Goal: Task Accomplishment & Management: Manage account settings

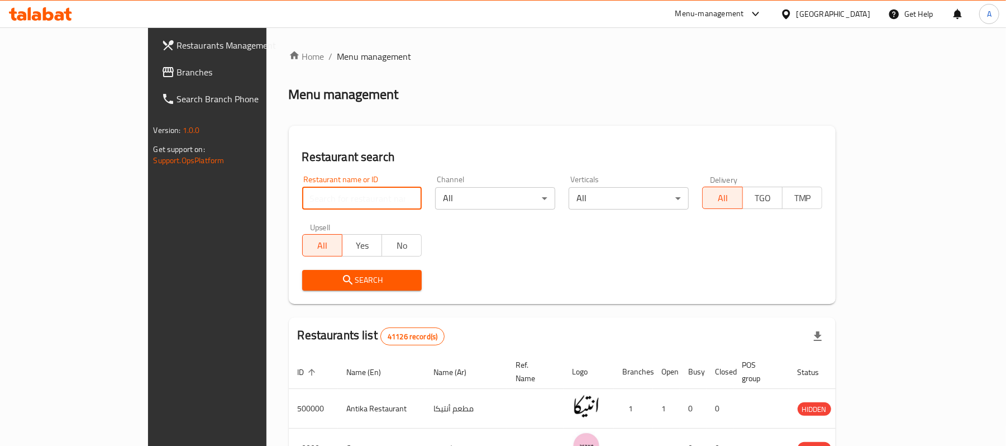
drag, startPoint x: 0, startPoint y: 0, endPoint x: 318, endPoint y: 199, distance: 375.2
click at [318, 199] on input "search" at bounding box center [362, 198] width 120 height 22
paste input "703258"
type input "703258"
click button "Search" at bounding box center [362, 280] width 120 height 21
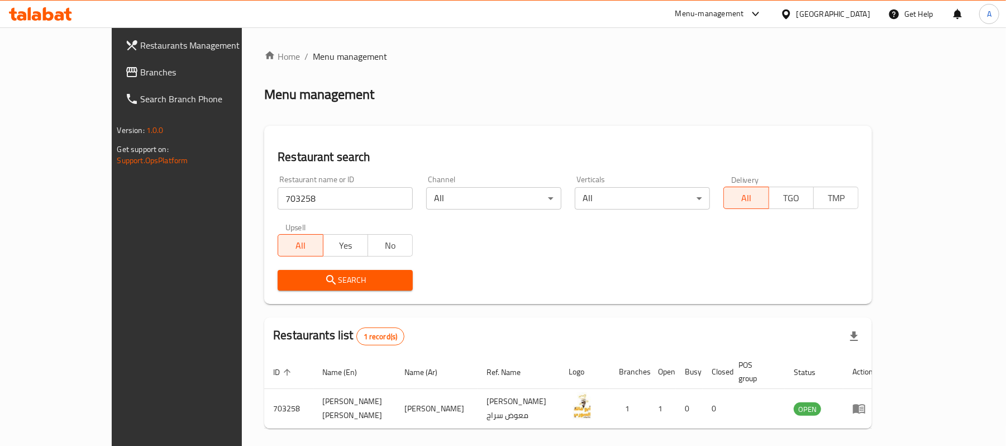
click at [872, 398] on div "Home / Menu management Menu management Restaurant search Restaurant name or ID …" at bounding box center [567, 258] width 607 height 417
click at [865, 404] on icon "enhanced table" at bounding box center [859, 408] width 12 height 9
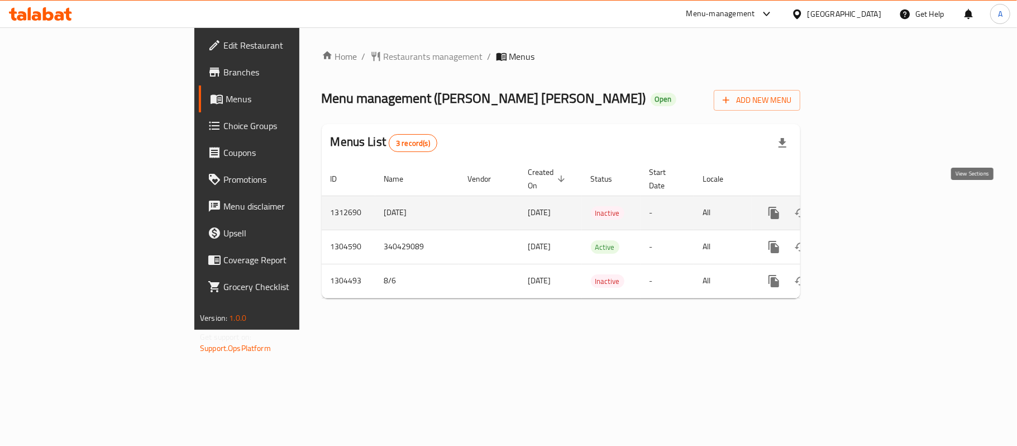
click at [861, 206] on icon "enhanced table" at bounding box center [854, 212] width 13 height 13
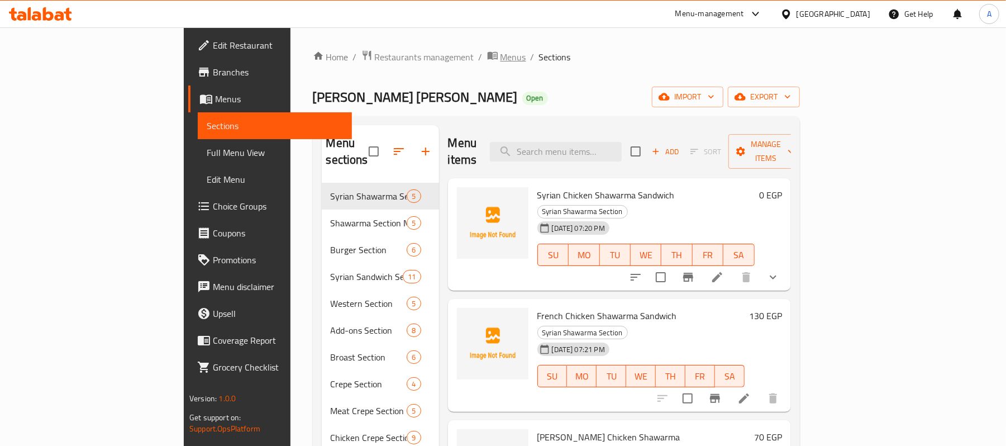
click at [500, 51] on span "Menus" at bounding box center [513, 56] width 26 height 13
